Goal: Browse casually: Explore the website without a specific task or goal

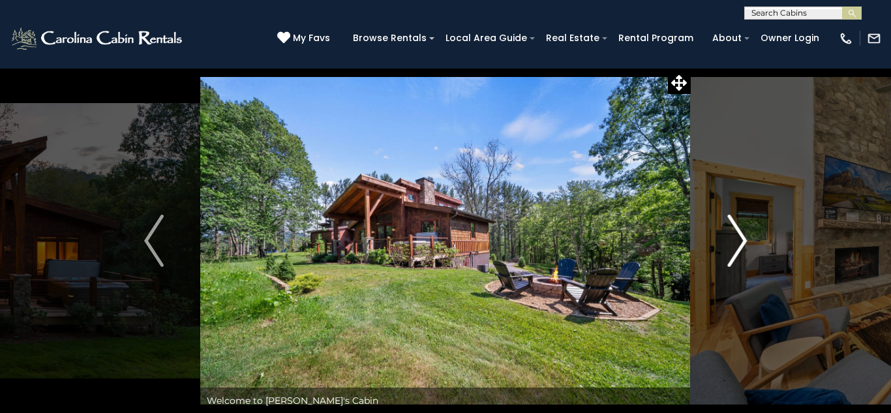
click at [741, 241] on img "Next" at bounding box center [737, 241] width 20 height 52
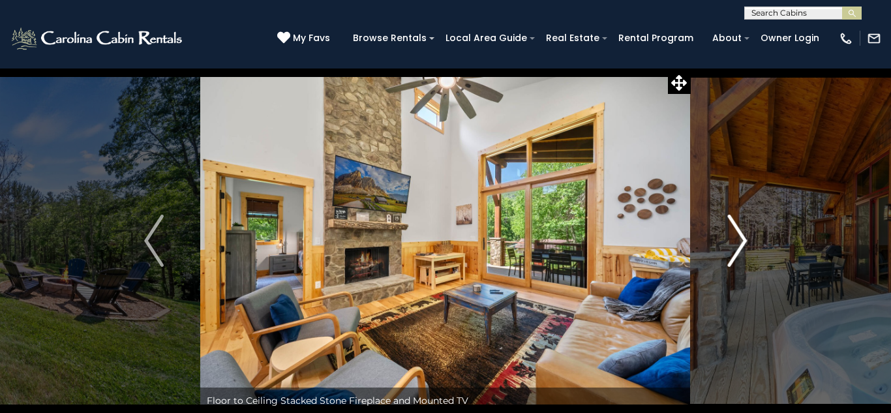
click at [743, 240] on img "Next" at bounding box center [737, 241] width 20 height 52
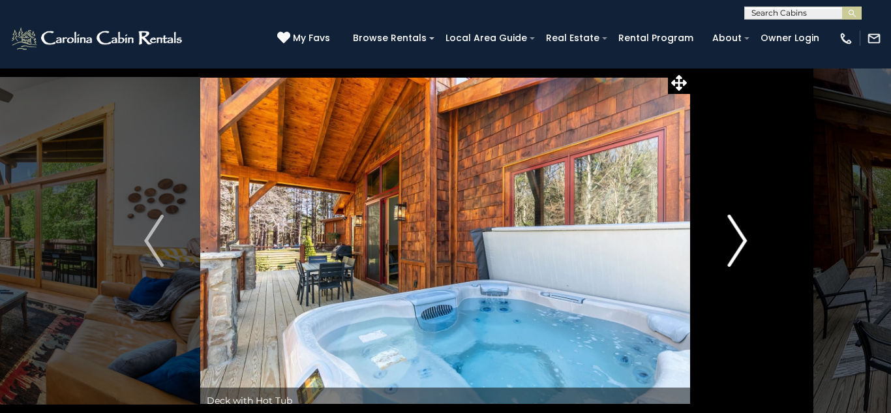
click at [743, 240] on img "Next" at bounding box center [737, 241] width 20 height 52
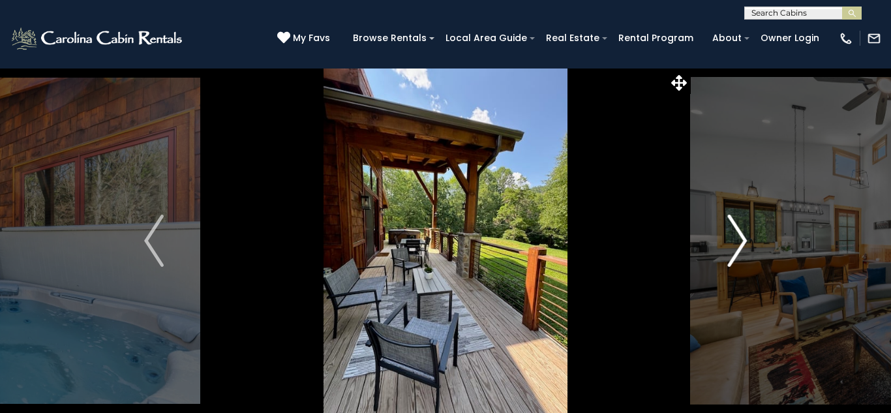
click at [743, 240] on img "Next" at bounding box center [737, 241] width 20 height 52
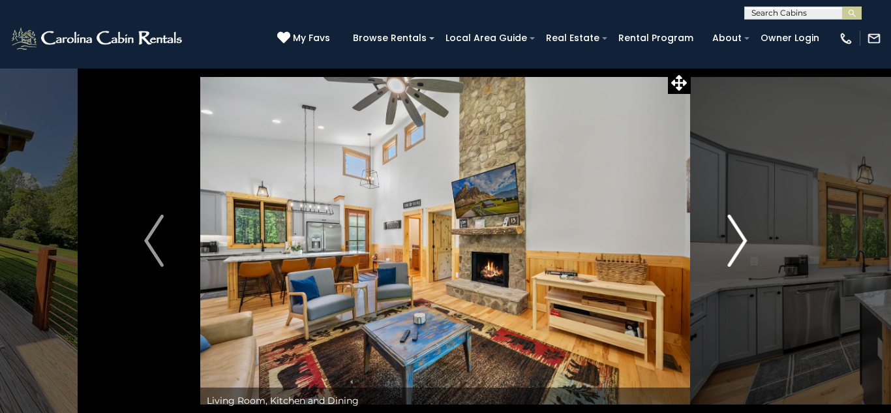
click at [743, 240] on img "Next" at bounding box center [737, 241] width 20 height 52
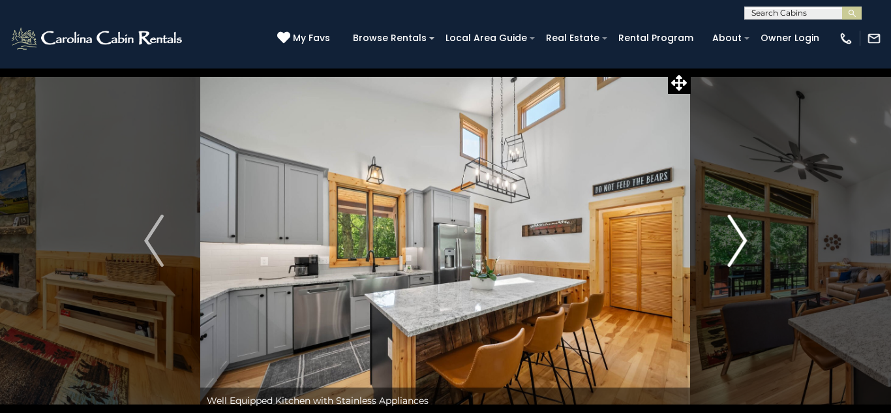
click at [743, 240] on img "Next" at bounding box center [737, 241] width 20 height 52
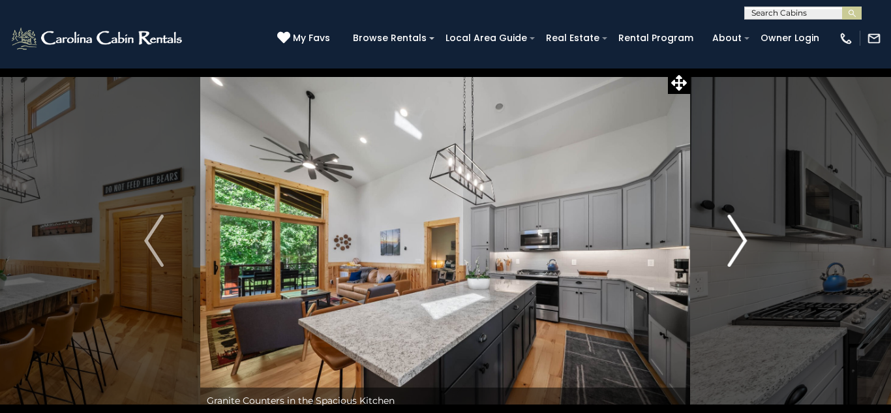
click at [743, 240] on img "Next" at bounding box center [737, 241] width 20 height 52
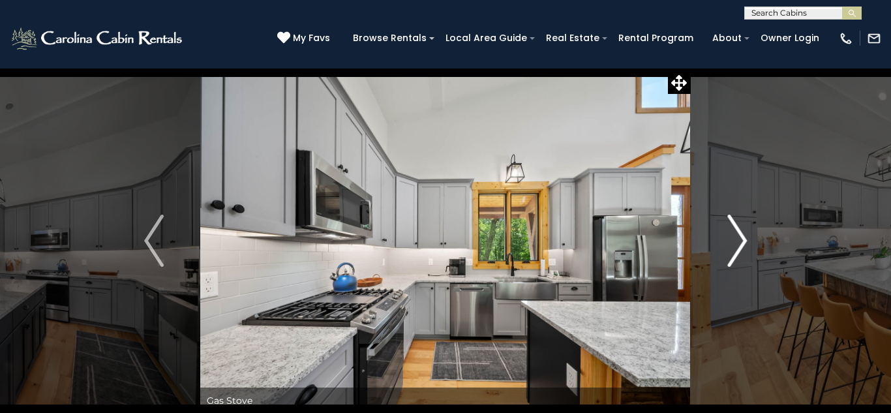
click at [743, 240] on img "Next" at bounding box center [737, 241] width 20 height 52
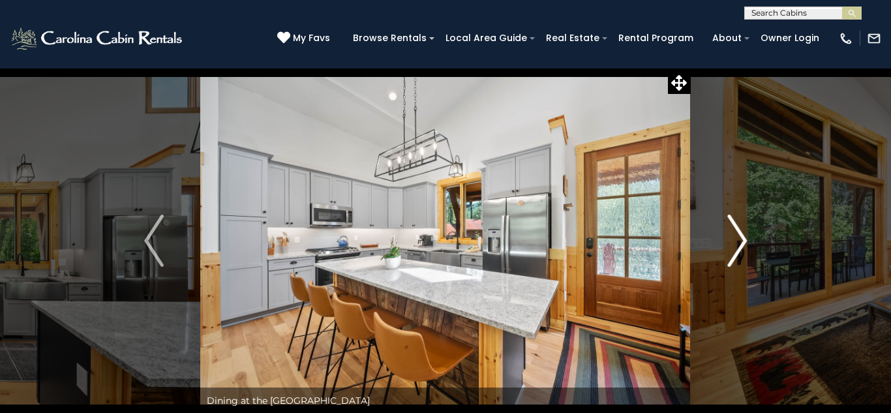
click at [743, 240] on img "Next" at bounding box center [737, 241] width 20 height 52
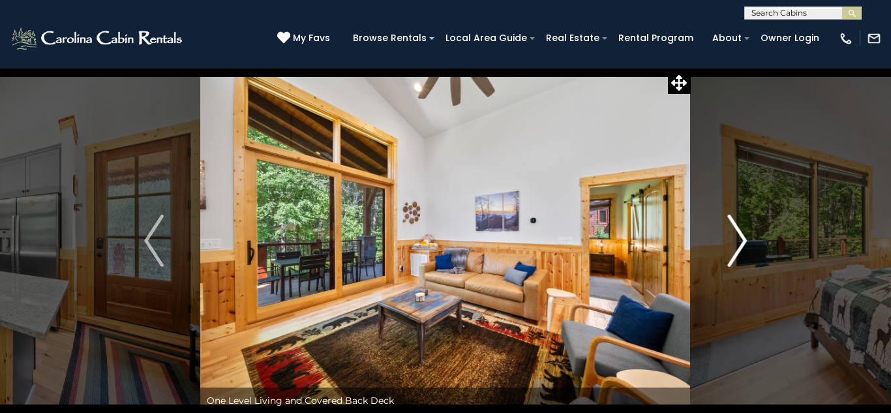
click at [743, 240] on img "Next" at bounding box center [737, 241] width 20 height 52
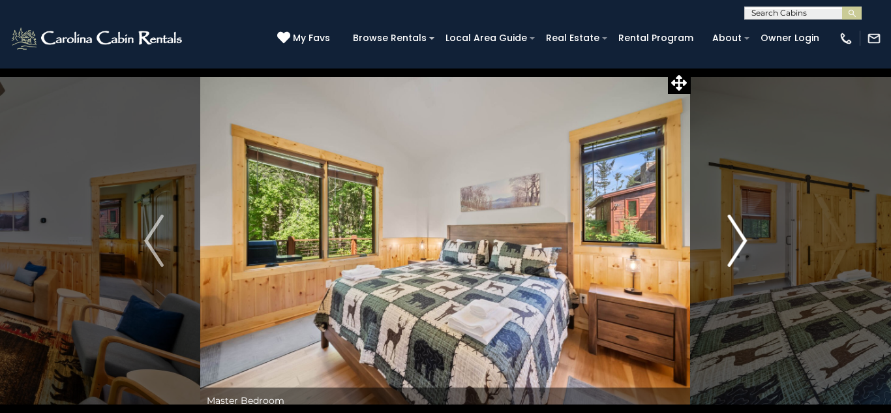
click at [743, 240] on img "Next" at bounding box center [737, 241] width 20 height 52
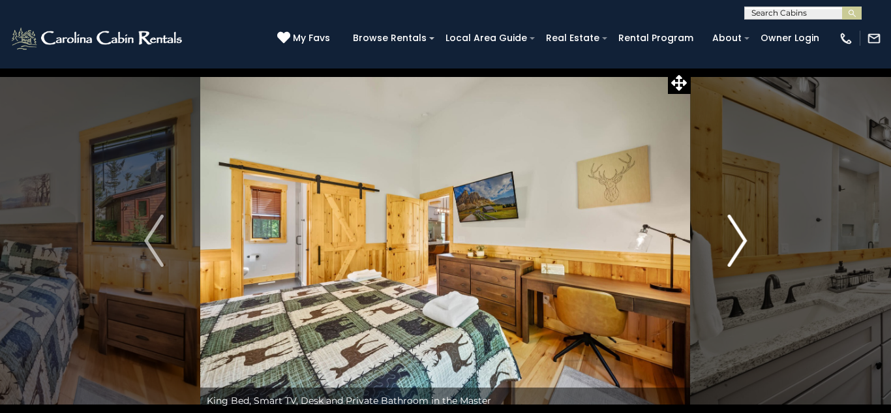
click at [743, 240] on img "Next" at bounding box center [737, 241] width 20 height 52
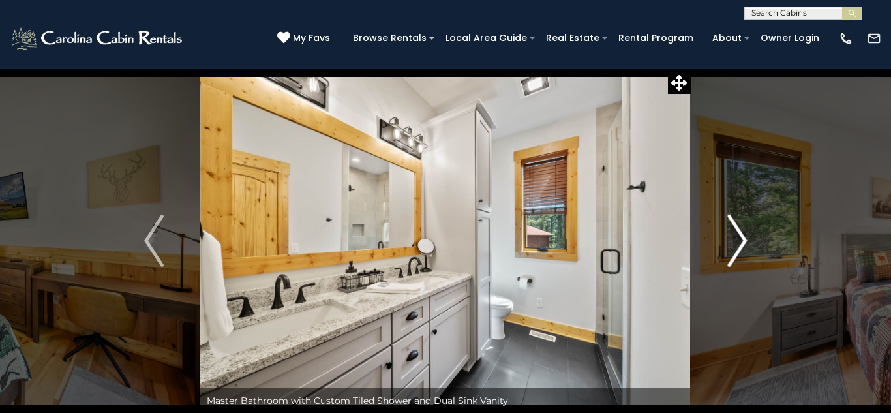
click at [743, 240] on img "Next" at bounding box center [737, 241] width 20 height 52
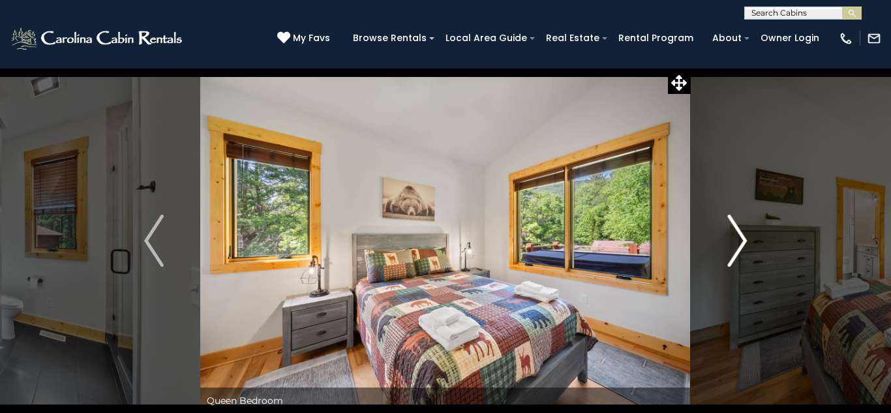
click at [743, 240] on img "Next" at bounding box center [737, 241] width 20 height 52
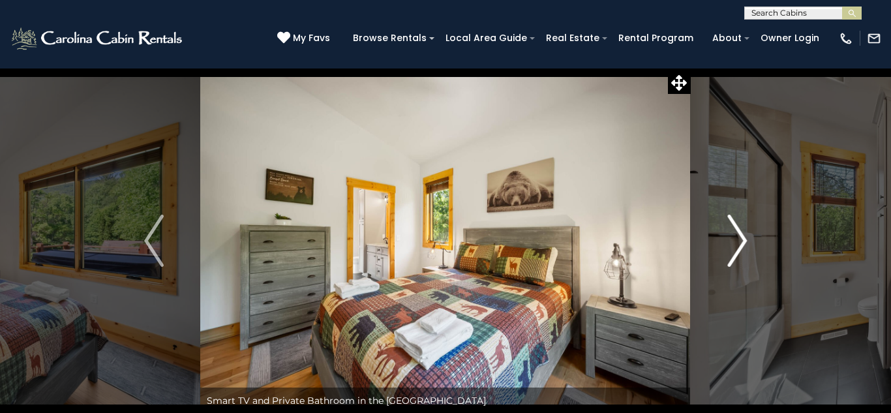
click at [743, 240] on img "Next" at bounding box center [737, 241] width 20 height 52
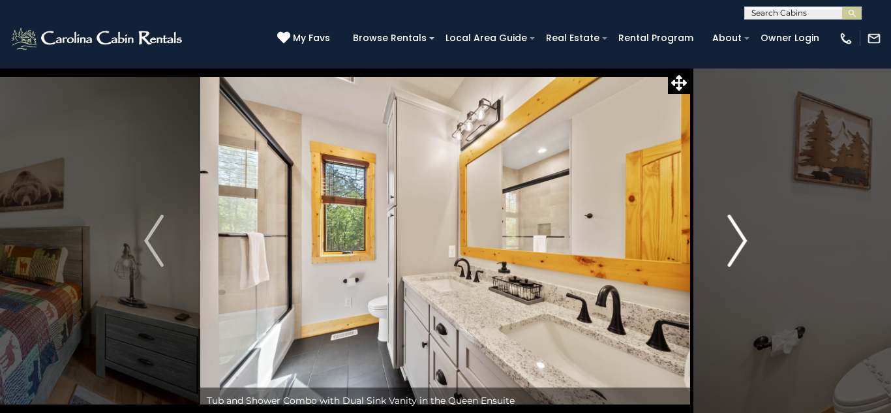
click at [743, 240] on img "Next" at bounding box center [737, 241] width 20 height 52
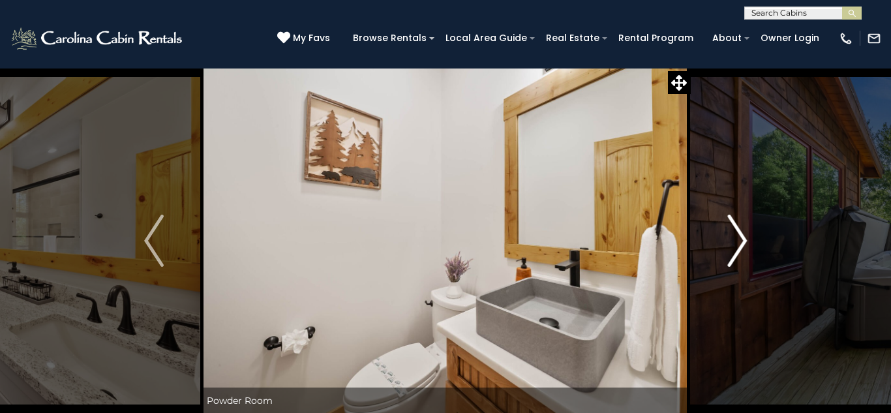
click at [743, 240] on img "Next" at bounding box center [737, 241] width 20 height 52
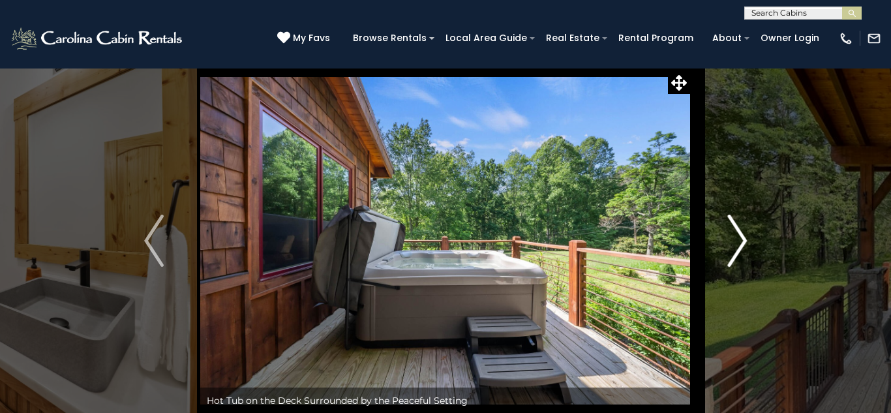
click at [743, 240] on img "Next" at bounding box center [737, 241] width 20 height 52
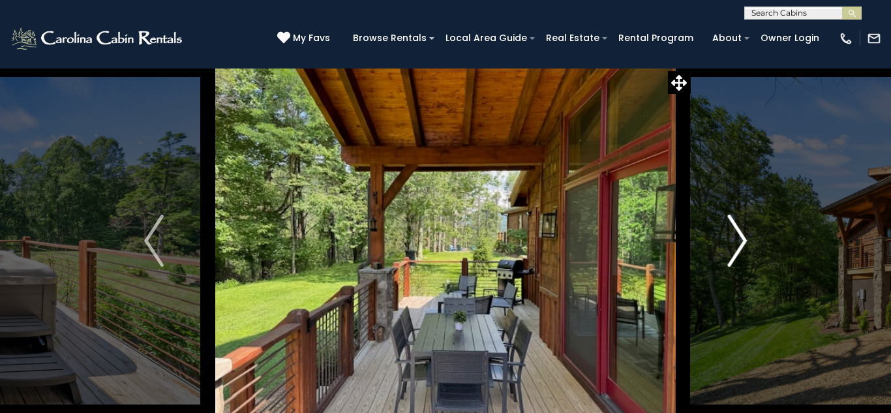
click at [743, 240] on img "Next" at bounding box center [737, 241] width 20 height 52
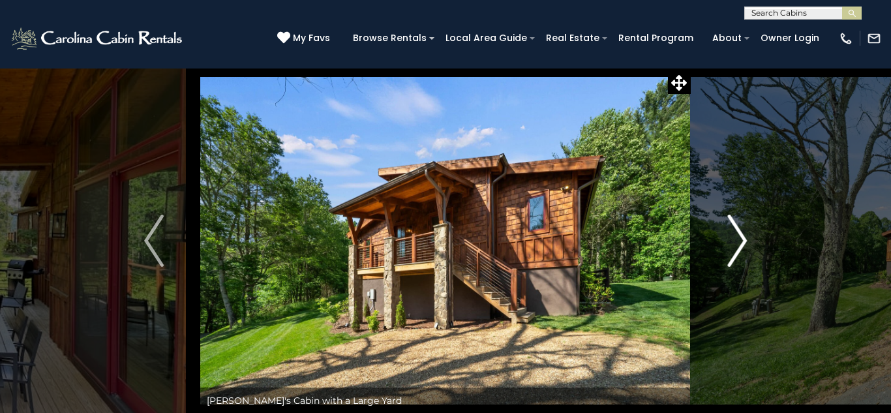
click at [743, 240] on img "Next" at bounding box center [737, 241] width 20 height 52
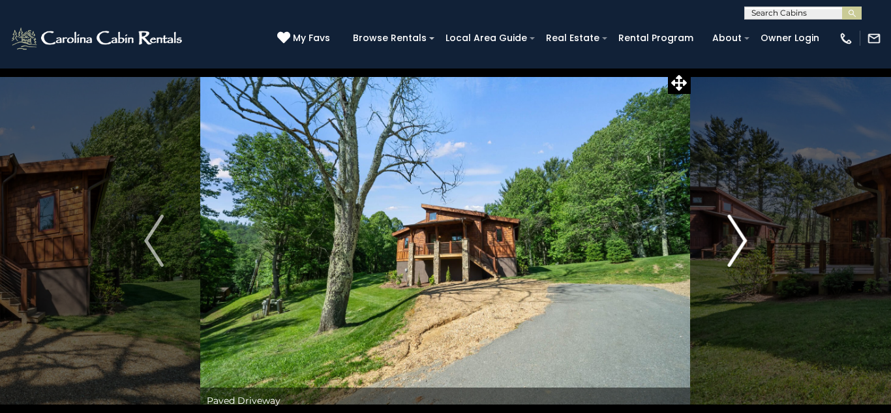
click at [743, 240] on img "Next" at bounding box center [737, 241] width 20 height 52
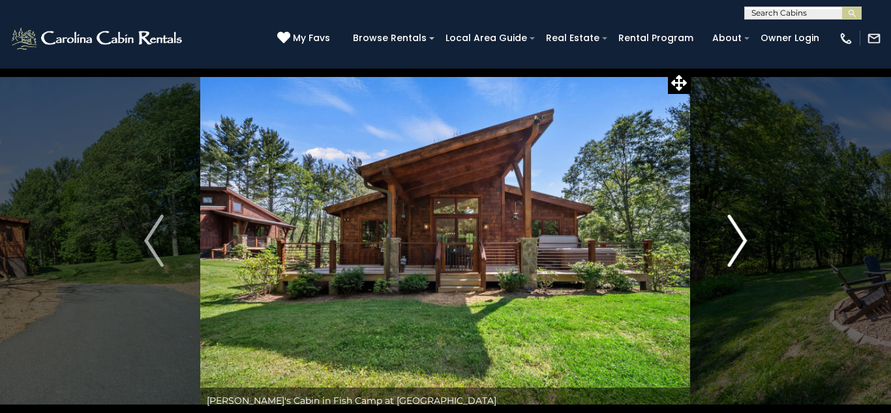
click at [743, 240] on img "Next" at bounding box center [737, 241] width 20 height 52
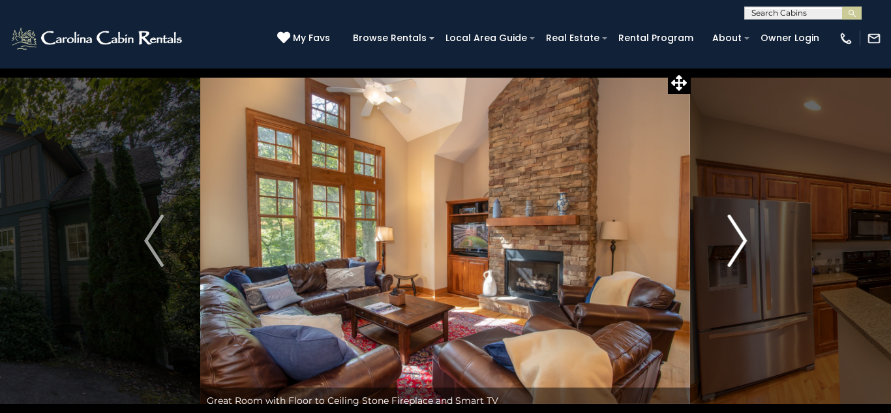
click at [741, 241] on img "Next" at bounding box center [737, 241] width 20 height 52
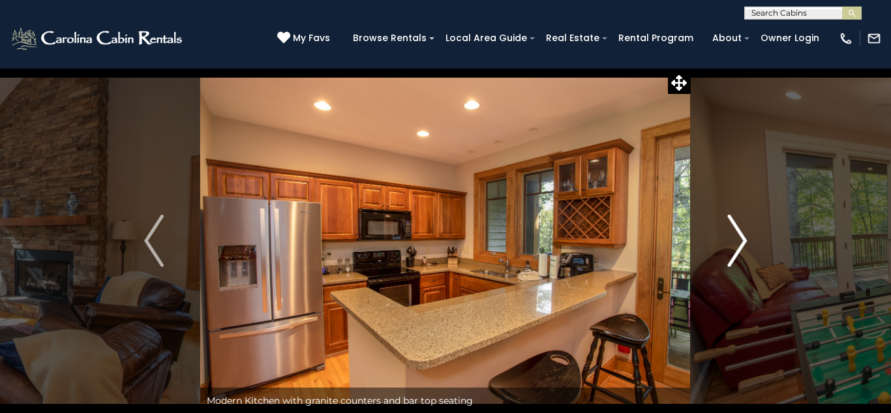
click at [740, 240] on img "Next" at bounding box center [737, 241] width 20 height 52
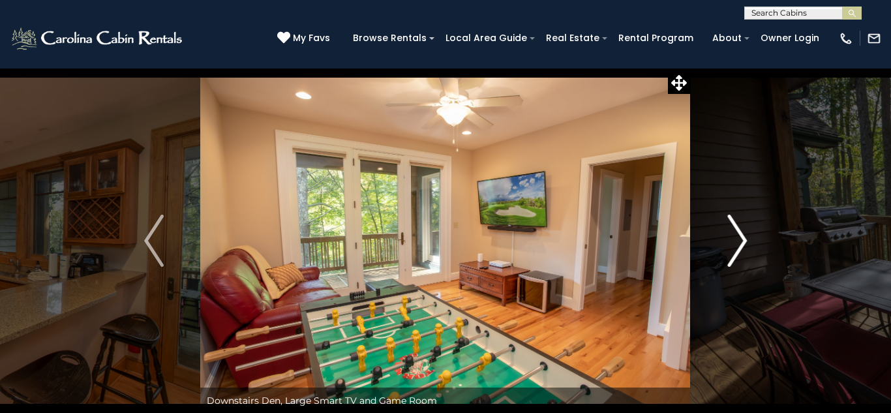
click at [740, 240] on img "Next" at bounding box center [737, 241] width 20 height 52
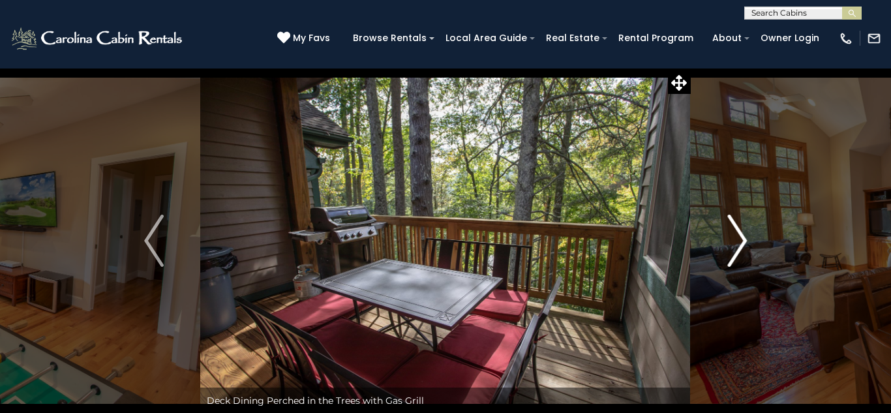
click at [740, 240] on img "Next" at bounding box center [737, 241] width 20 height 52
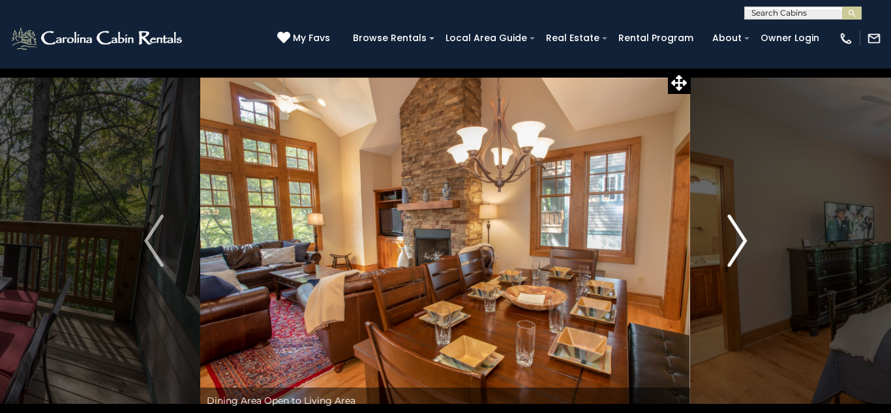
click at [740, 240] on img "Next" at bounding box center [737, 241] width 20 height 52
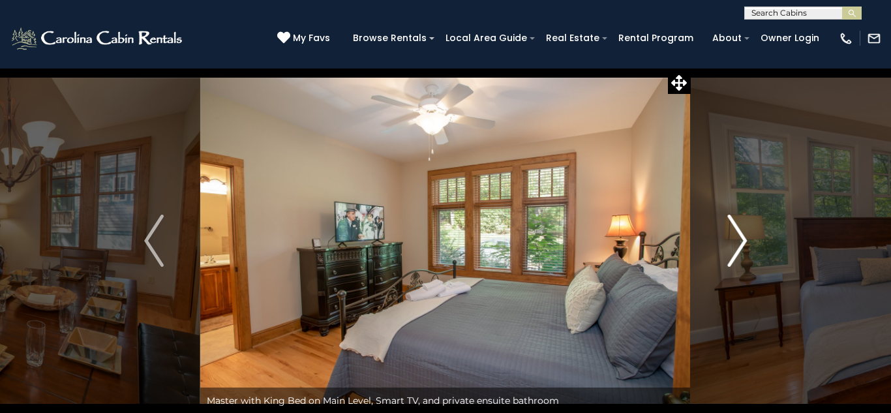
click at [740, 240] on img "Next" at bounding box center [737, 241] width 20 height 52
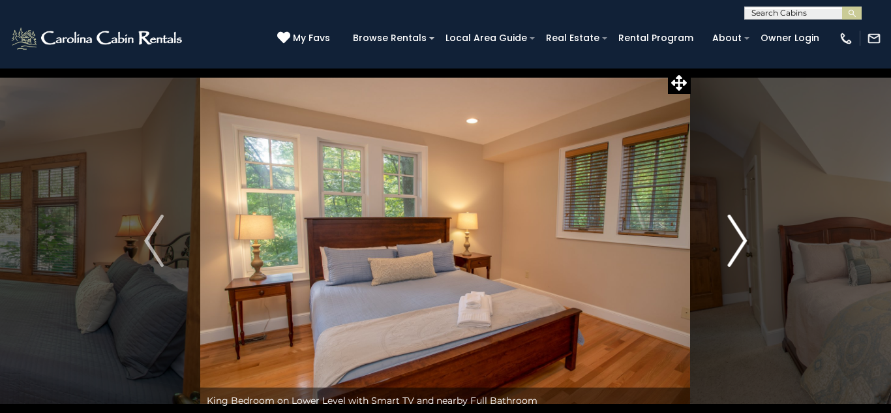
click at [740, 240] on img "Next" at bounding box center [737, 241] width 20 height 52
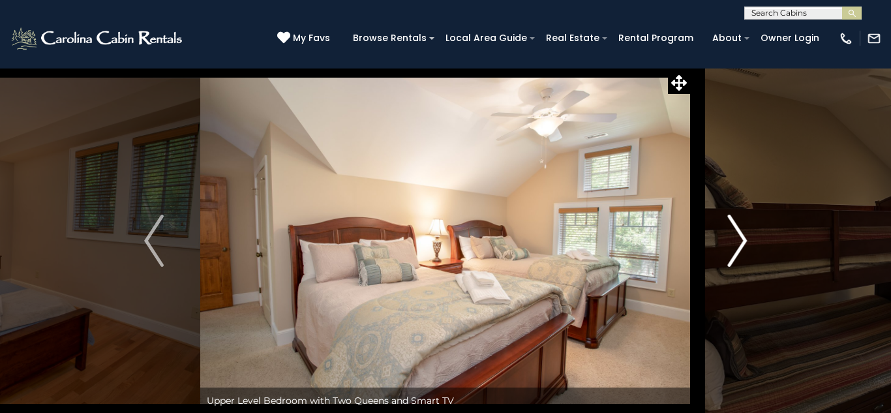
click at [740, 240] on img "Next" at bounding box center [737, 241] width 20 height 52
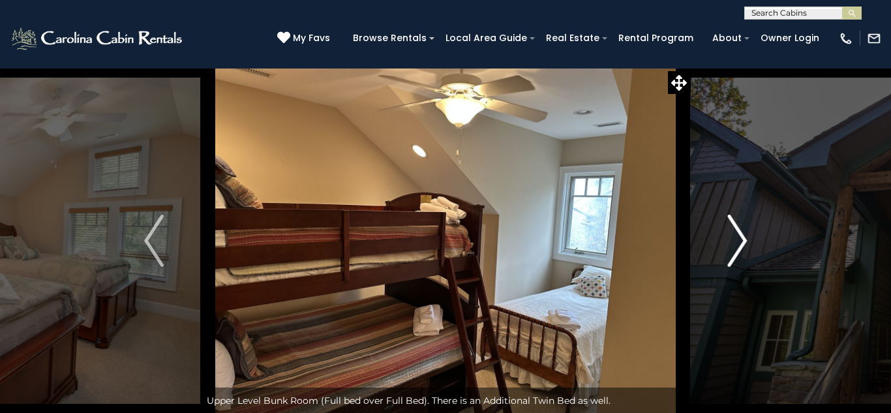
click at [740, 240] on img "Next" at bounding box center [737, 241] width 20 height 52
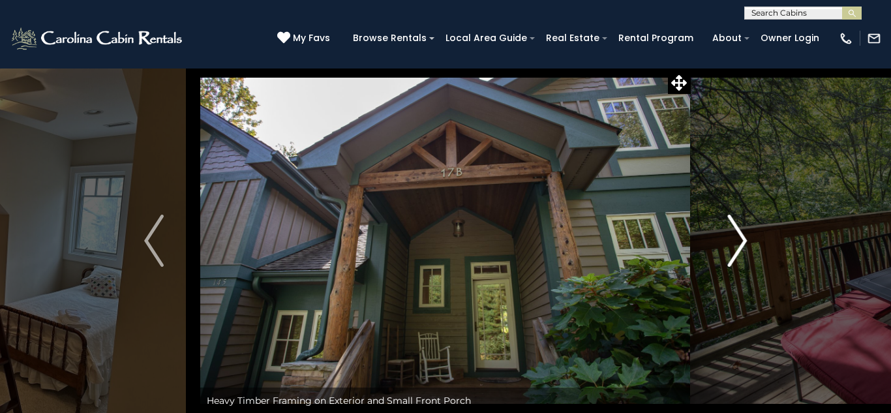
click at [733, 238] on img "Next" at bounding box center [737, 241] width 20 height 52
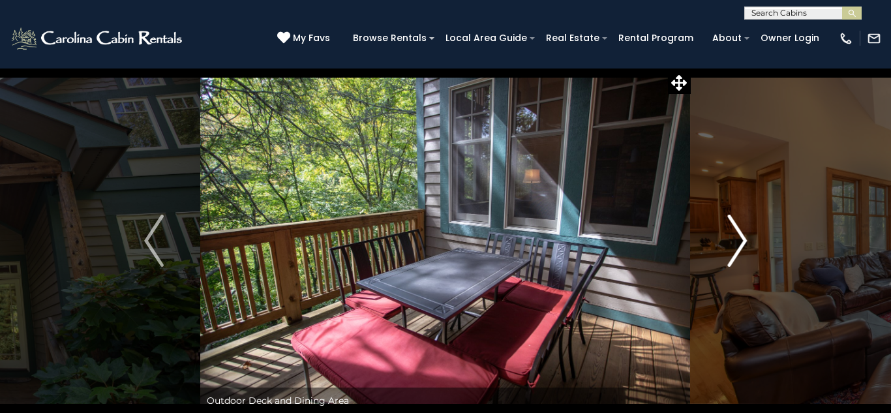
click at [733, 238] on img "Next" at bounding box center [737, 241] width 20 height 52
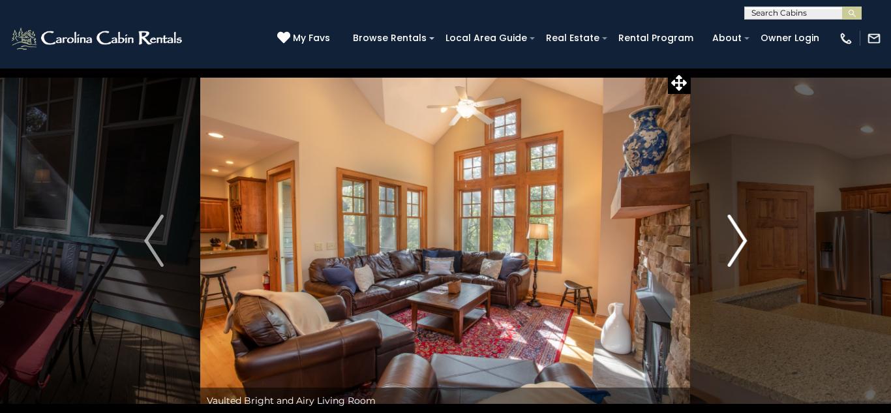
click at [742, 240] on img "Next" at bounding box center [737, 241] width 20 height 52
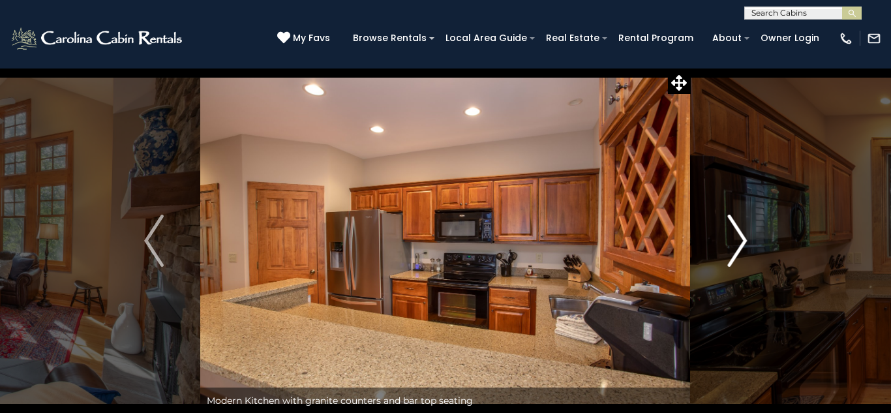
click at [742, 240] on img "Next" at bounding box center [737, 241] width 20 height 52
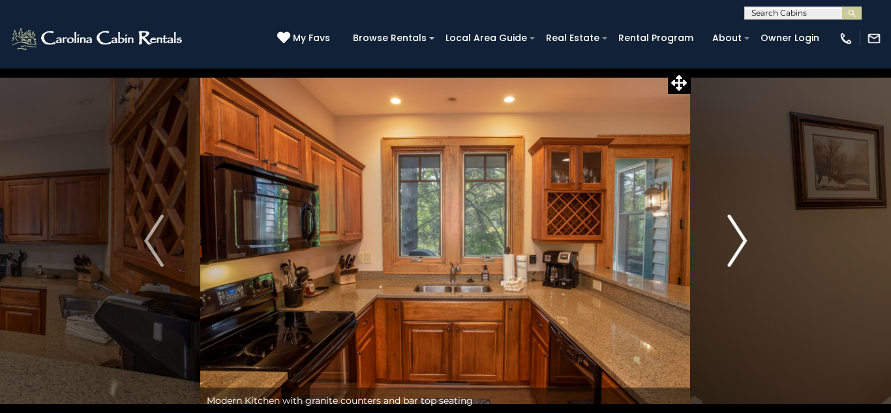
click at [742, 240] on img "Next" at bounding box center [737, 241] width 20 height 52
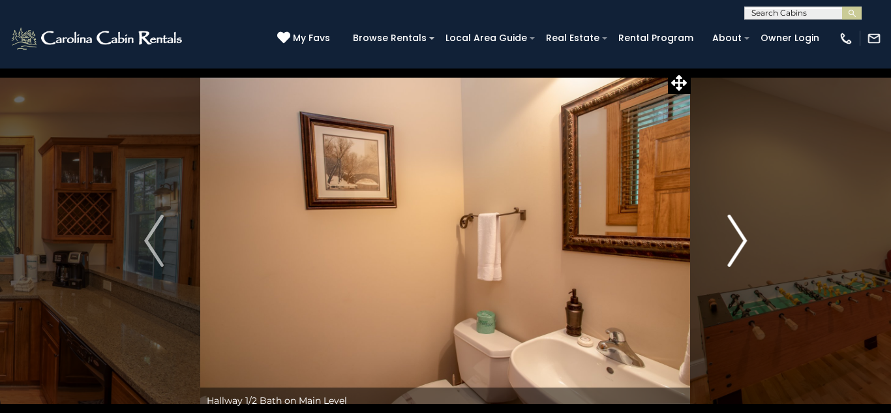
click at [742, 240] on img "Next" at bounding box center [737, 241] width 20 height 52
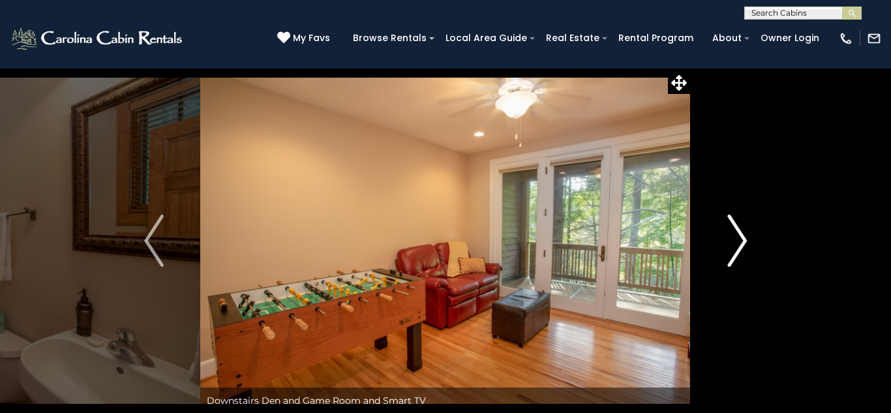
click at [743, 239] on img "Next" at bounding box center [737, 241] width 20 height 52
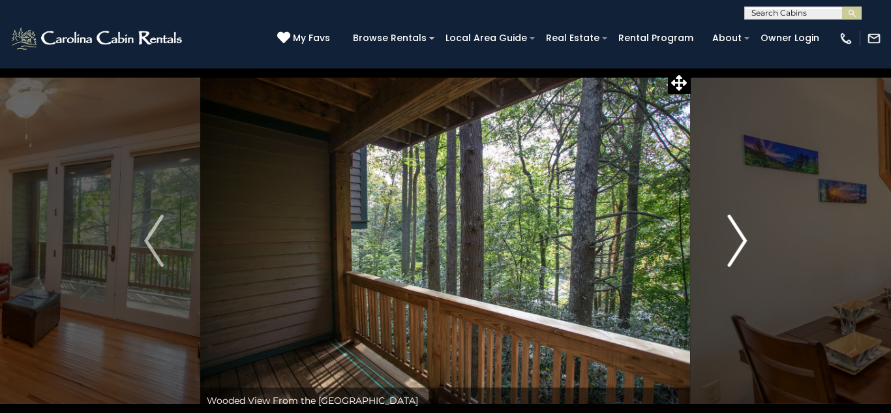
click at [743, 240] on img "Next" at bounding box center [737, 241] width 20 height 52
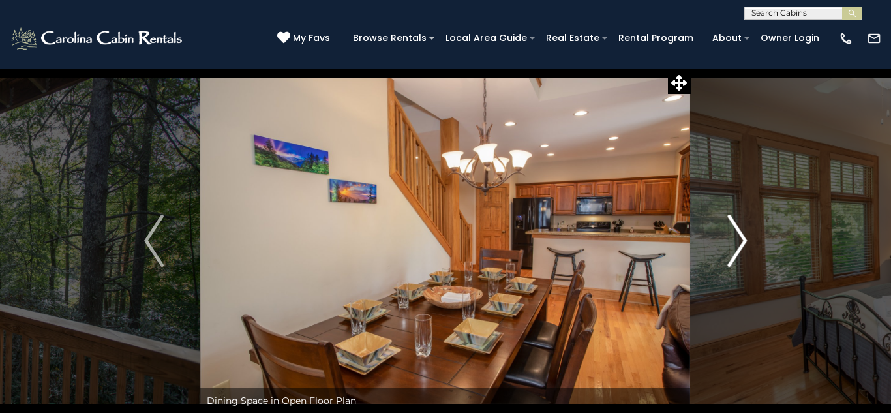
click at [743, 240] on img "Next" at bounding box center [737, 241] width 20 height 52
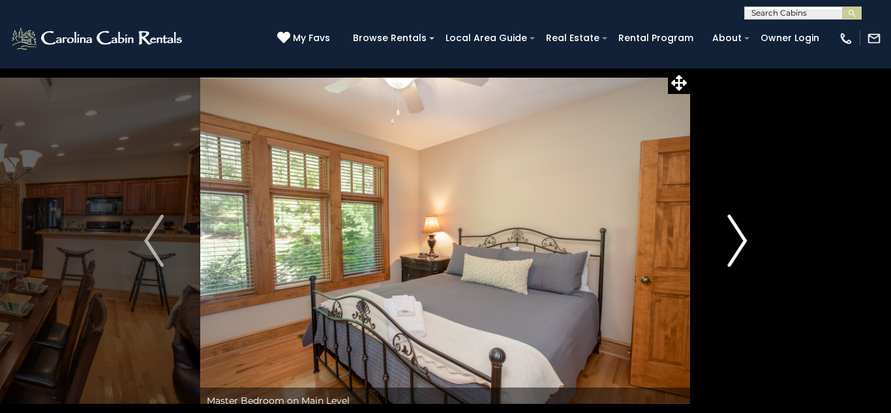
click at [743, 240] on img "Next" at bounding box center [737, 241] width 20 height 52
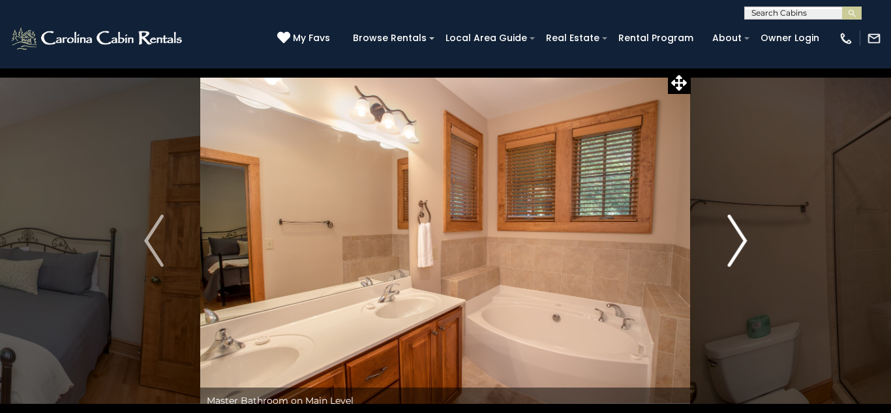
click at [743, 240] on img "Next" at bounding box center [737, 241] width 20 height 52
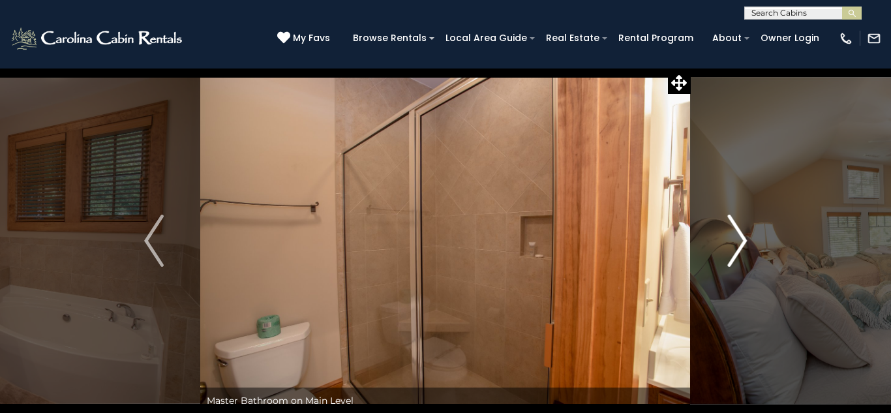
click at [743, 240] on img "Next" at bounding box center [737, 241] width 20 height 52
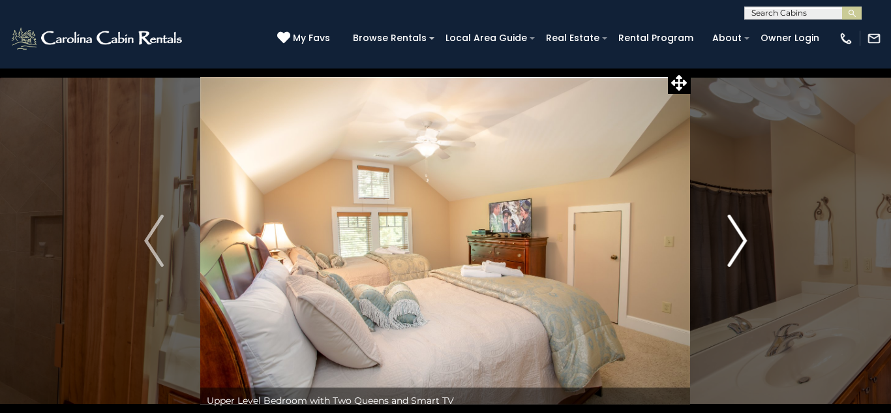
click at [743, 237] on img "Next" at bounding box center [737, 241] width 20 height 52
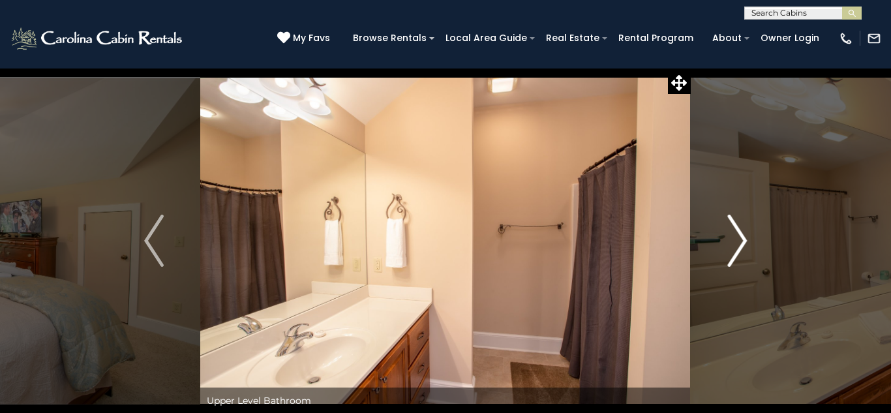
click at [743, 237] on img "Next" at bounding box center [737, 241] width 20 height 52
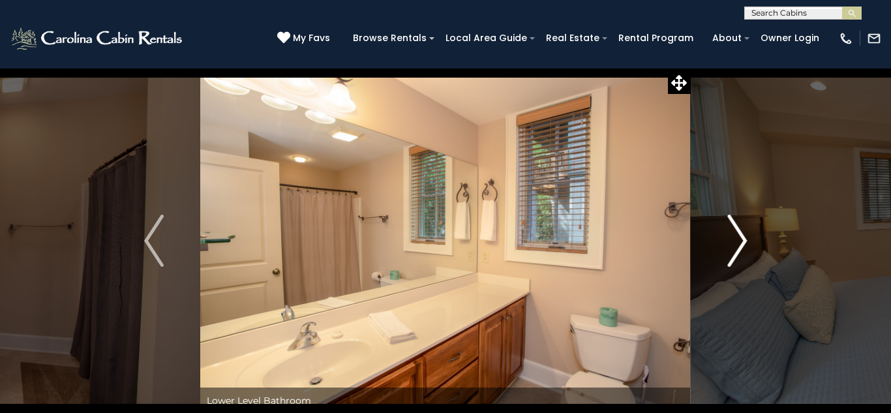
click at [743, 237] on img "Next" at bounding box center [737, 241] width 20 height 52
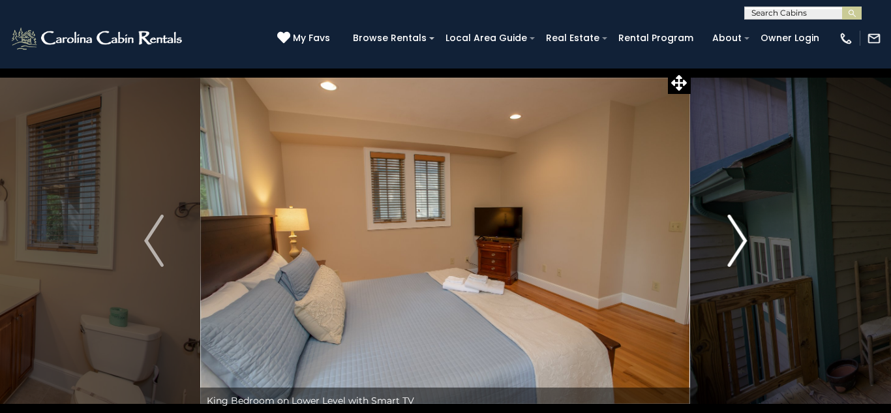
click at [743, 237] on img "Next" at bounding box center [737, 241] width 20 height 52
